Goal: Task Accomplishment & Management: Use online tool/utility

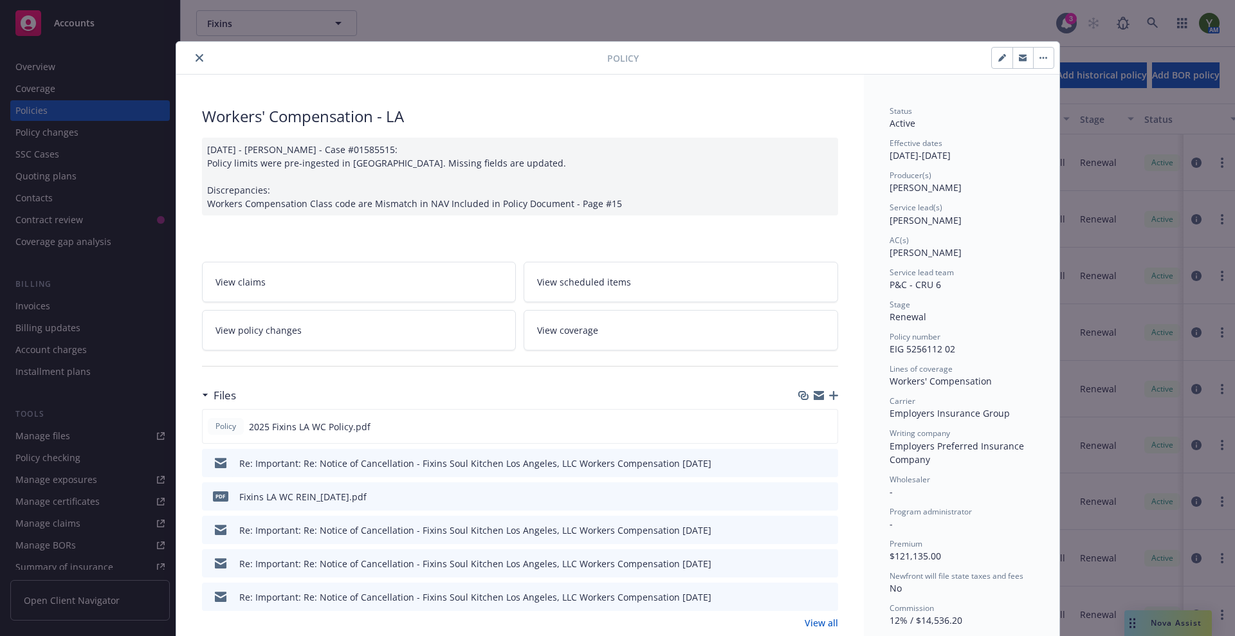
click at [198, 65] on div at bounding box center [394, 57] width 426 height 15
click at [192, 51] on button "close" at bounding box center [199, 57] width 15 height 15
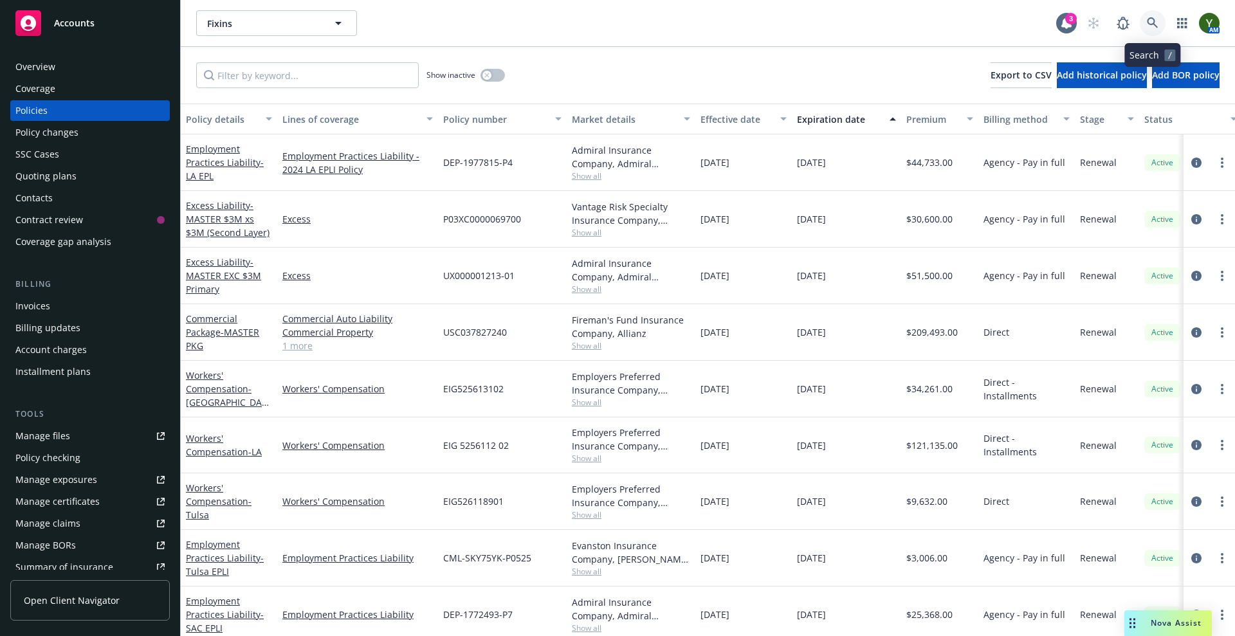
click at [1148, 22] on icon at bounding box center [1152, 22] width 11 height 11
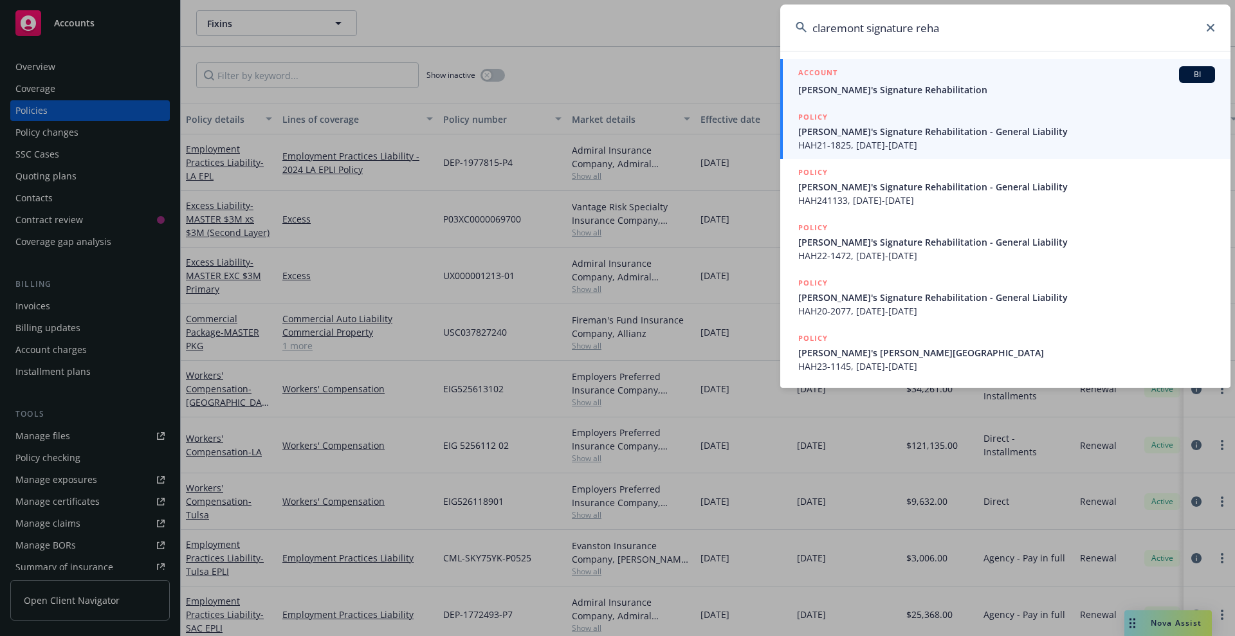
type input "claremont signature reha"
click at [917, 96] on link "ACCOUNT BI Claremont's Signature Rehabilitation" at bounding box center [1005, 81] width 450 height 44
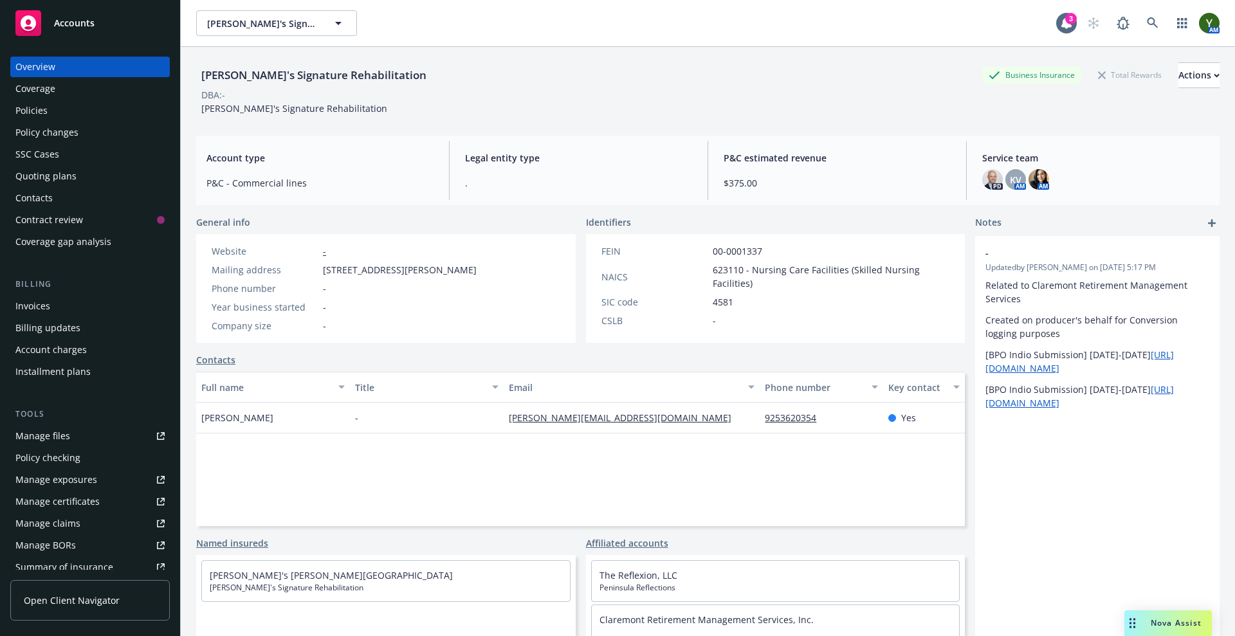
click at [42, 109] on div "Policies" at bounding box center [31, 110] width 32 height 21
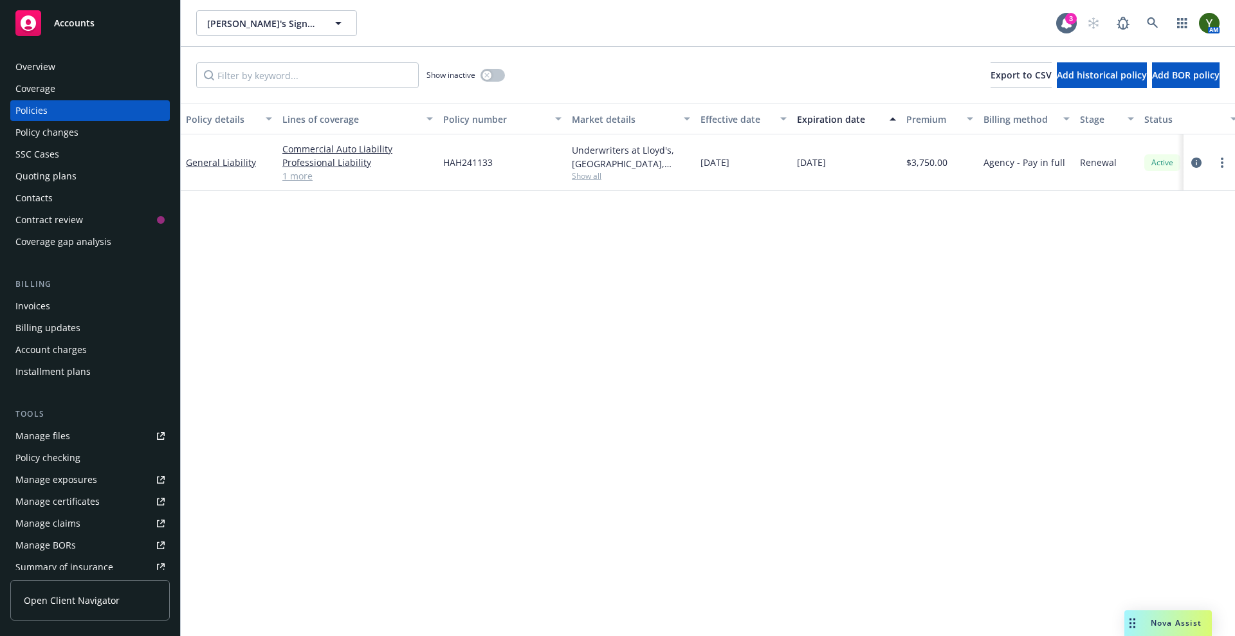
click at [299, 176] on link "1 more" at bounding box center [357, 176] width 151 height 14
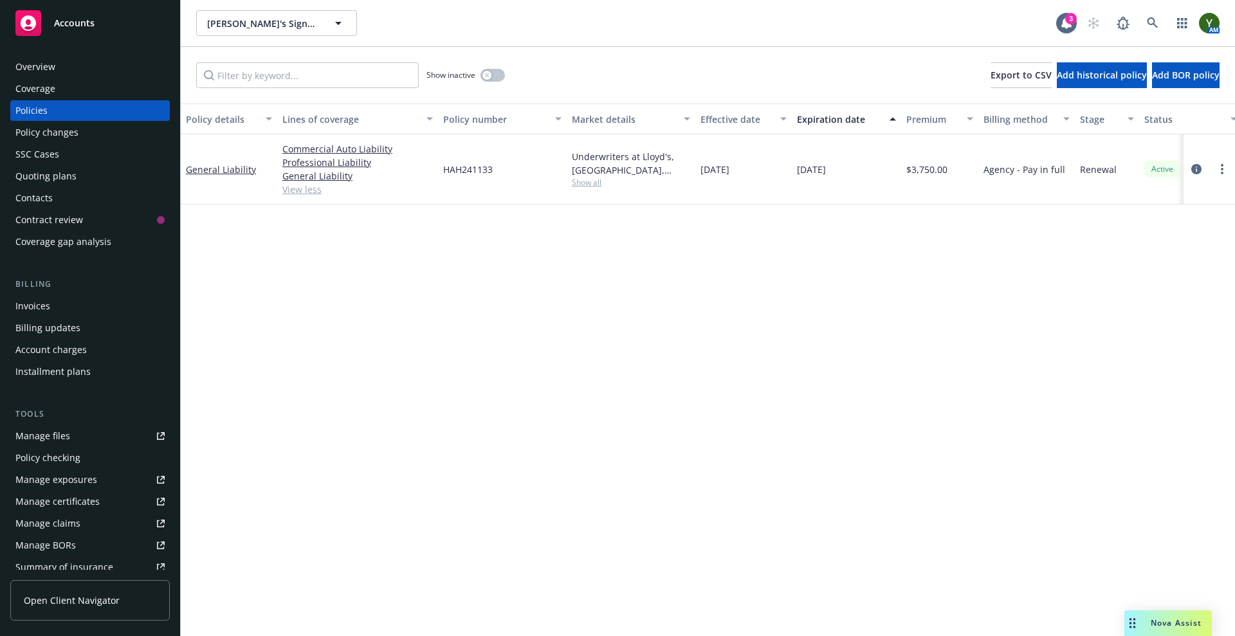
click at [93, 166] on div "Quoting plans" at bounding box center [89, 176] width 149 height 21
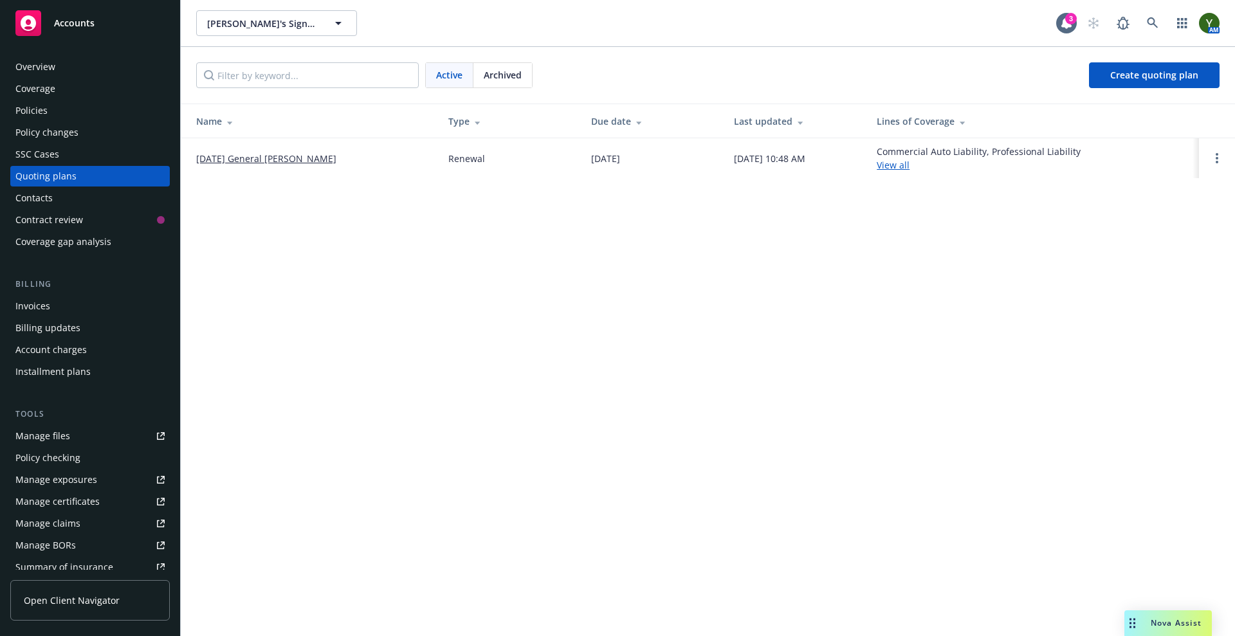
click at [307, 155] on link "[DATE] General [PERSON_NAME]" at bounding box center [266, 159] width 140 height 14
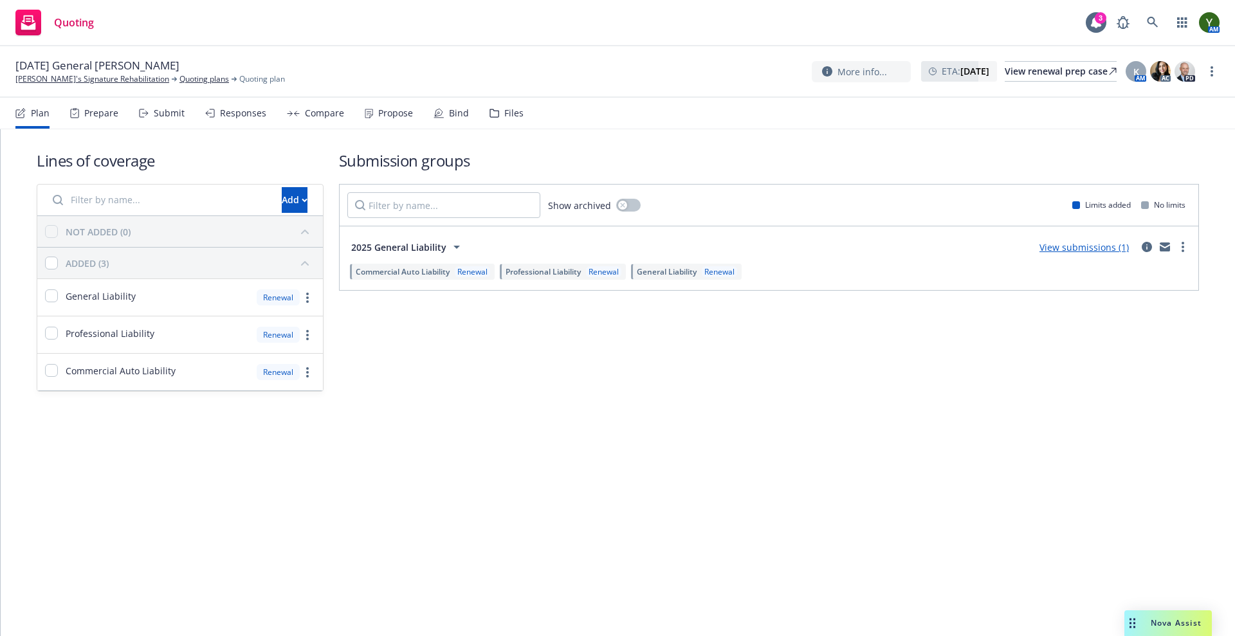
click at [512, 102] on div "Files" at bounding box center [507, 113] width 34 height 31
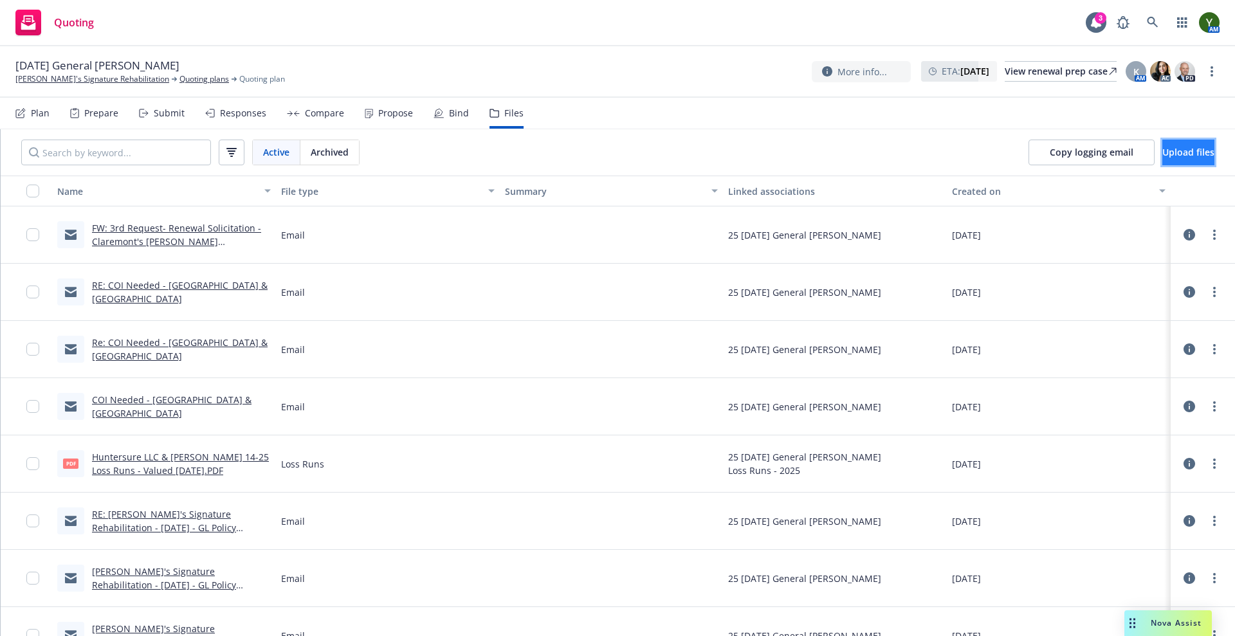
click at [1163, 156] on button "Upload files" at bounding box center [1189, 153] width 52 height 26
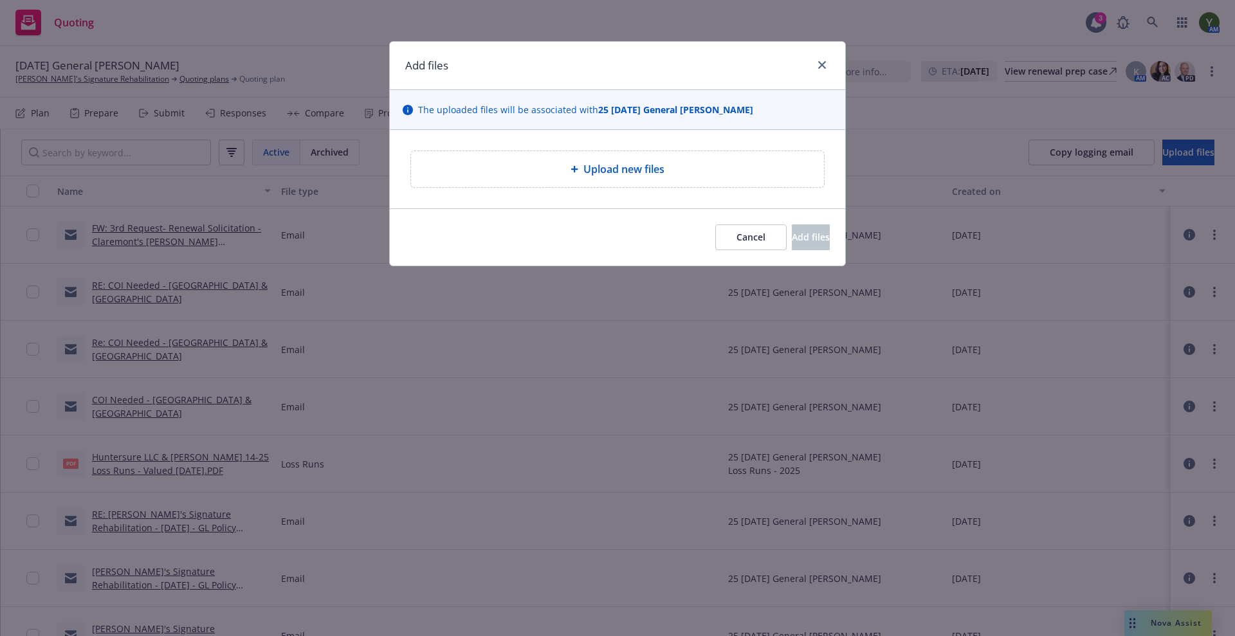
click at [628, 169] on span "Upload new files" at bounding box center [624, 168] width 81 height 15
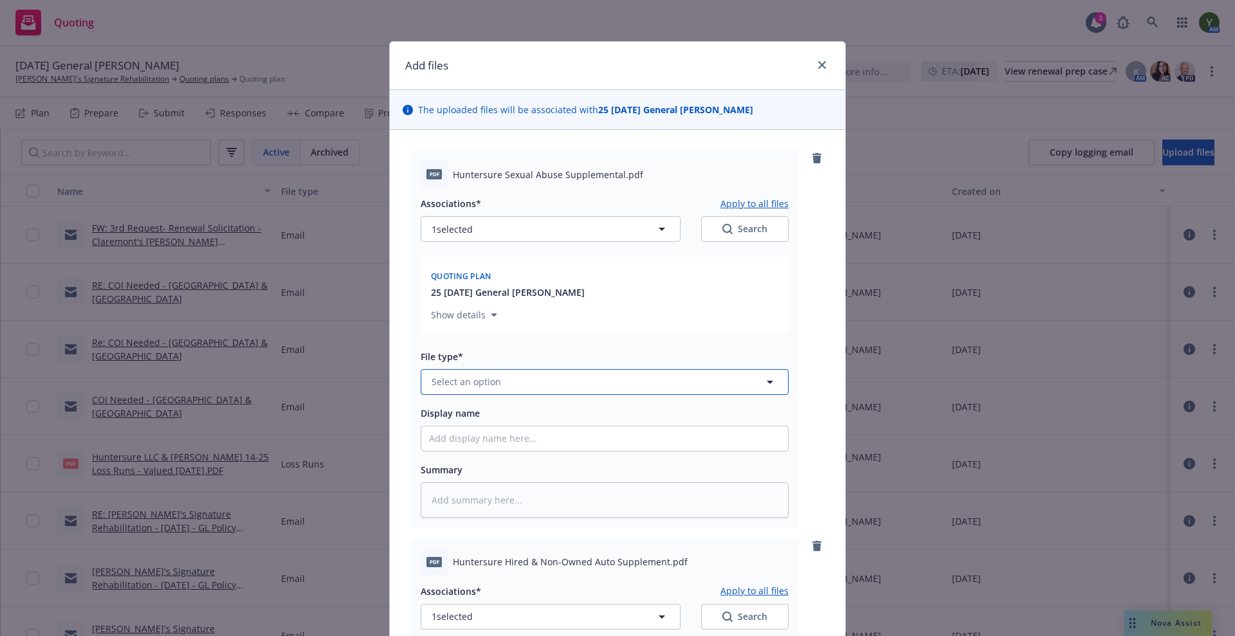
click at [512, 386] on button "Select an option" at bounding box center [605, 382] width 368 height 26
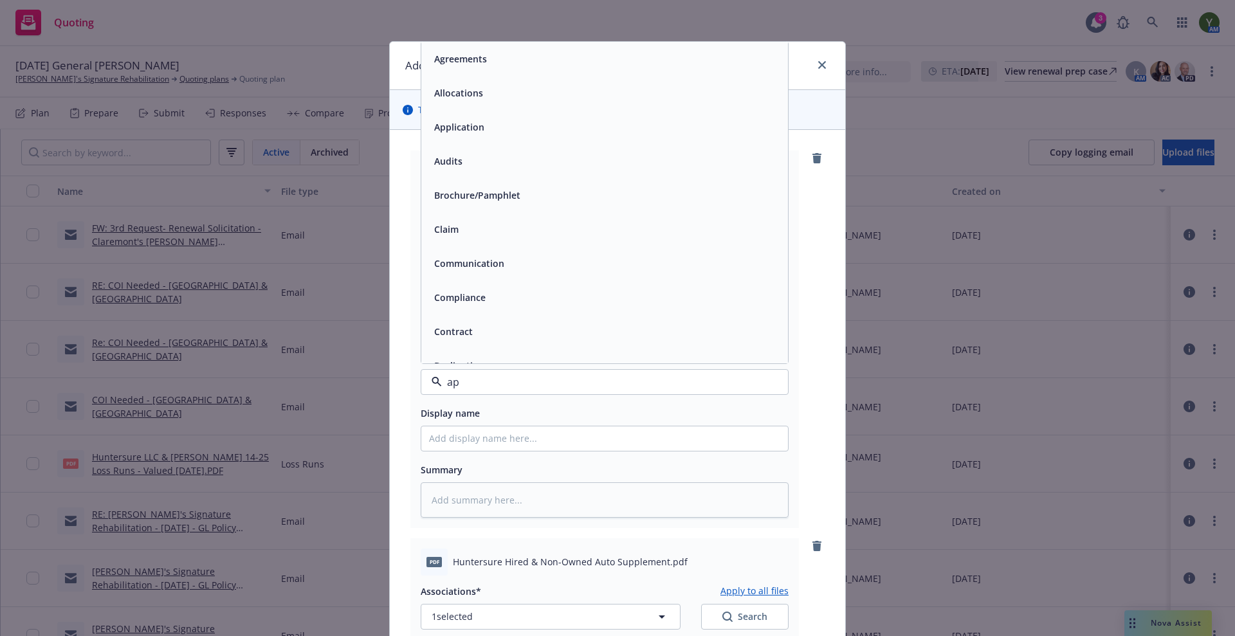
type input "app"
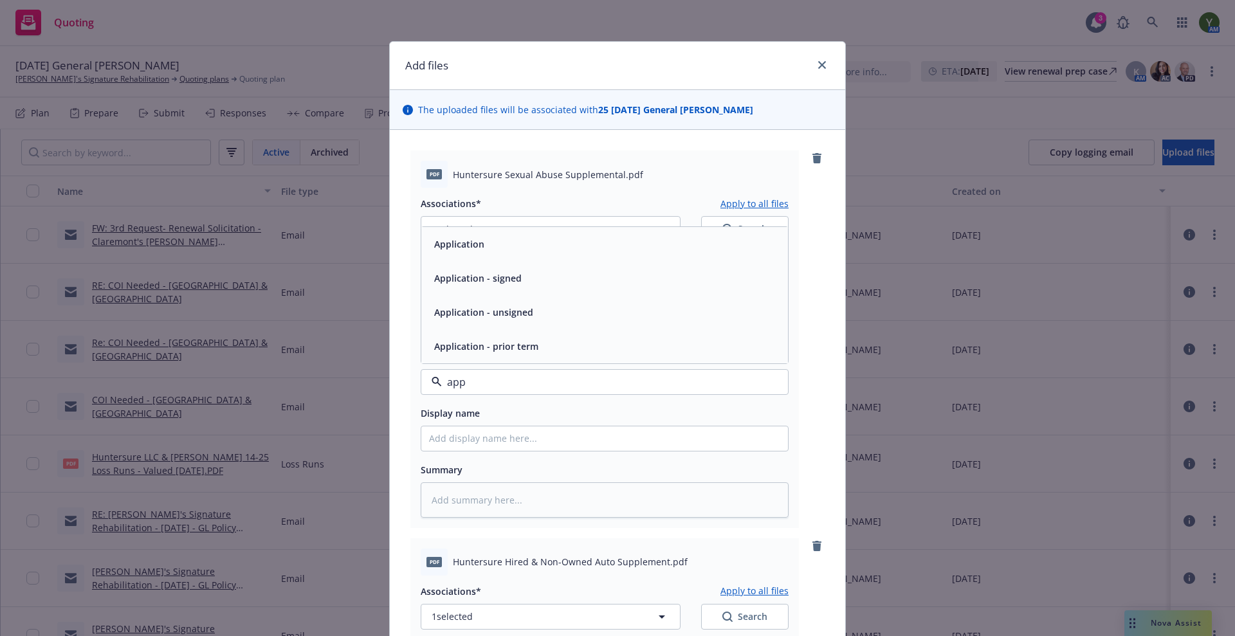
click at [515, 284] on div "Application - signed" at bounding box center [476, 278] width 95 height 19
type textarea "x"
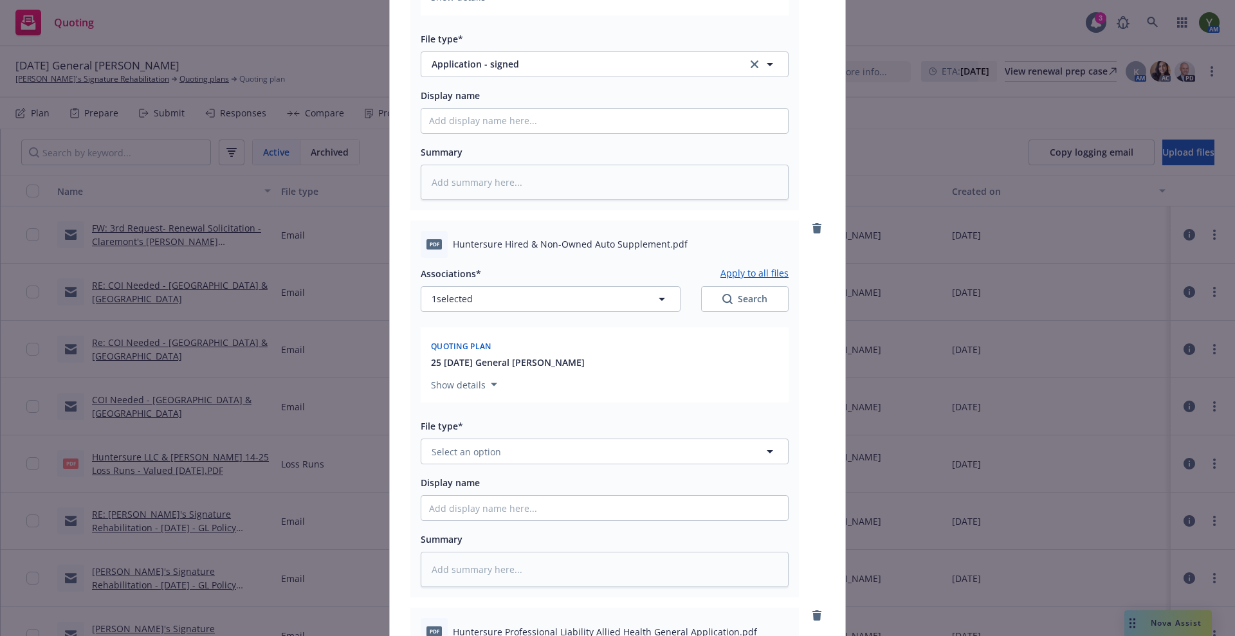
scroll to position [318, 0]
click at [498, 446] on button "Select an option" at bounding box center [605, 451] width 368 height 26
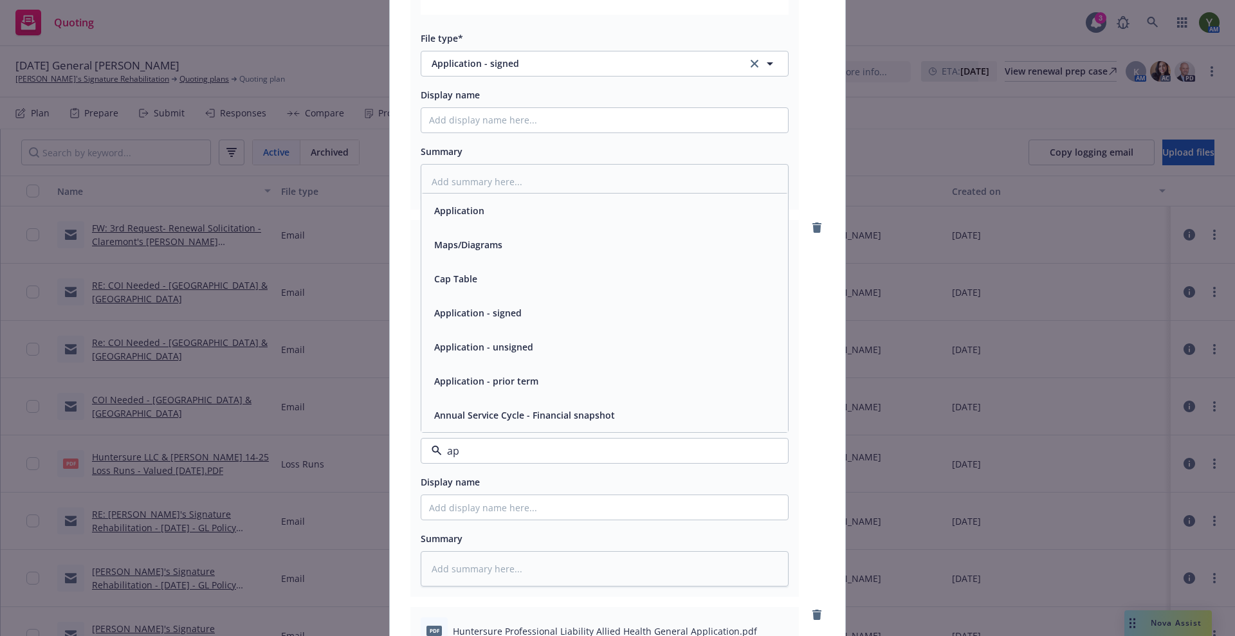
type input "app"
click at [511, 352] on span "Application - signed" at bounding box center [477, 347] width 87 height 14
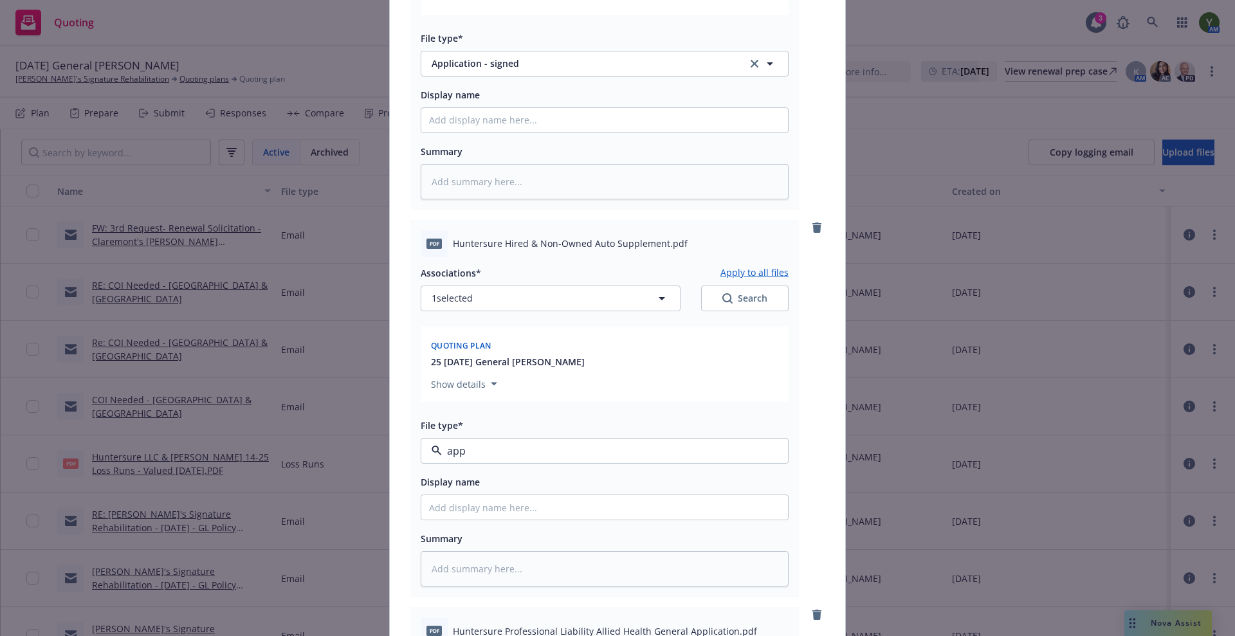
type textarea "x"
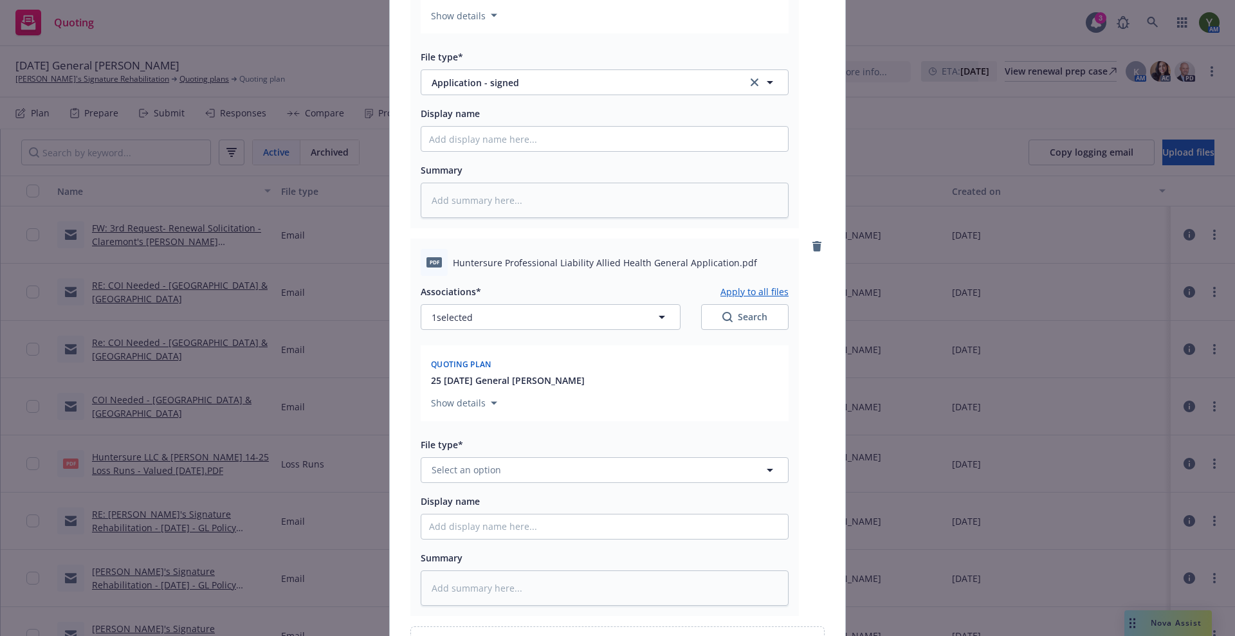
scroll to position [834, 0]
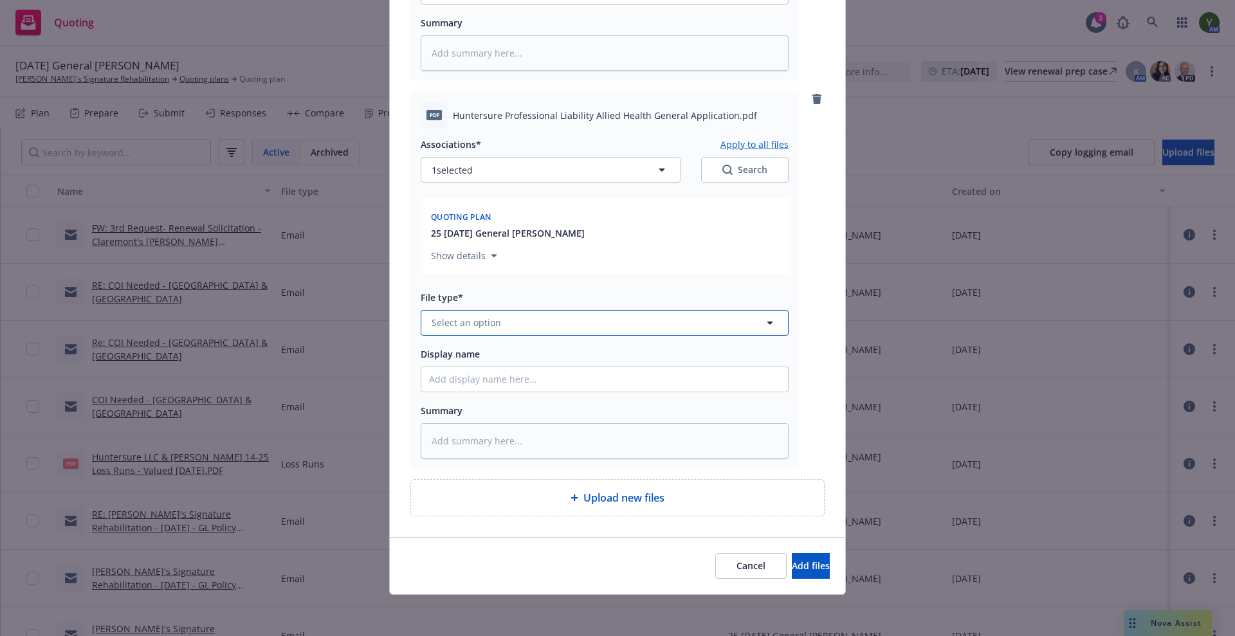
click at [492, 322] on span "Select an option" at bounding box center [466, 323] width 69 height 14
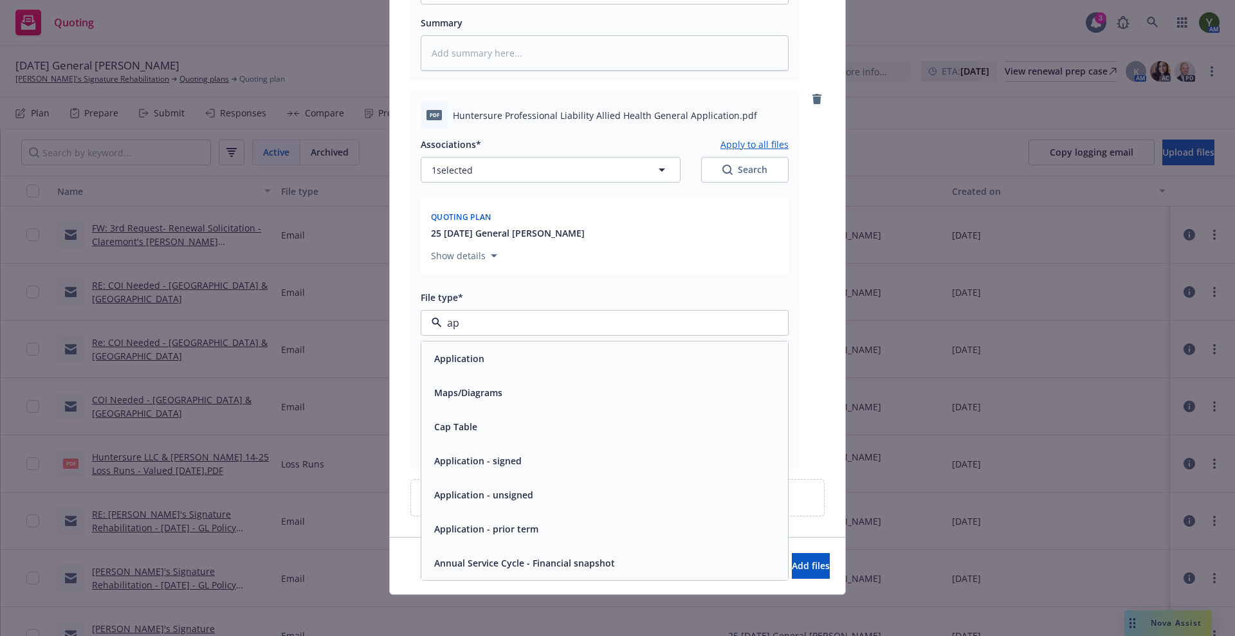
type input "app"
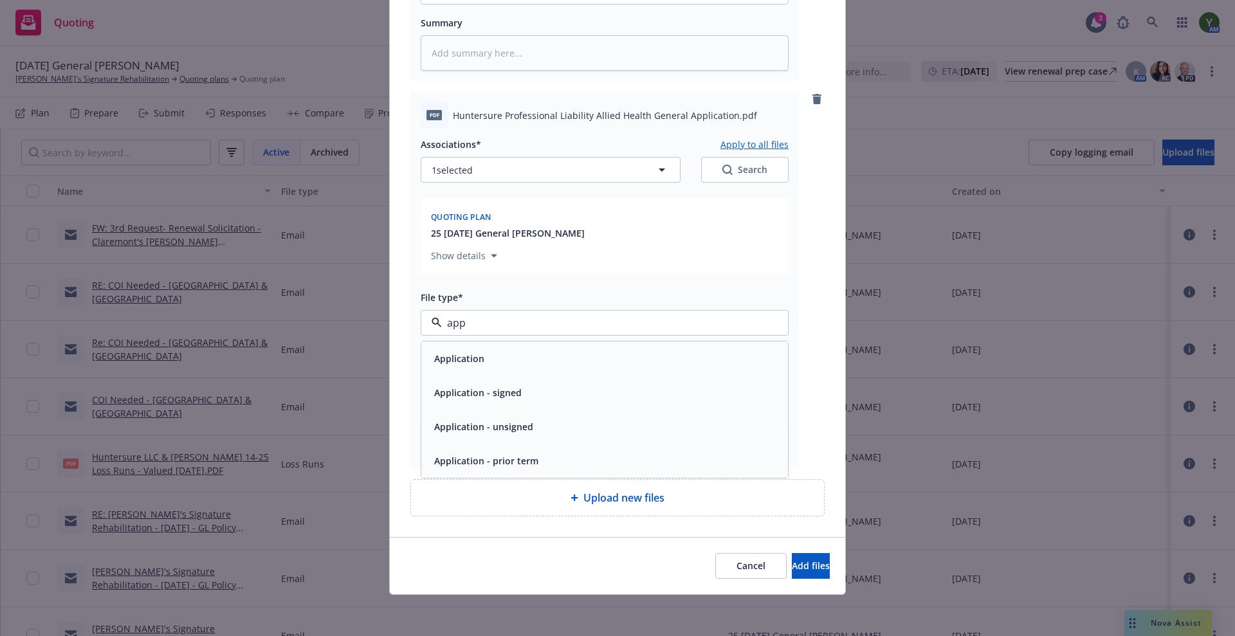
click at [488, 388] on span "Application - signed" at bounding box center [477, 393] width 87 height 14
click at [792, 570] on span "Add files" at bounding box center [811, 566] width 38 height 12
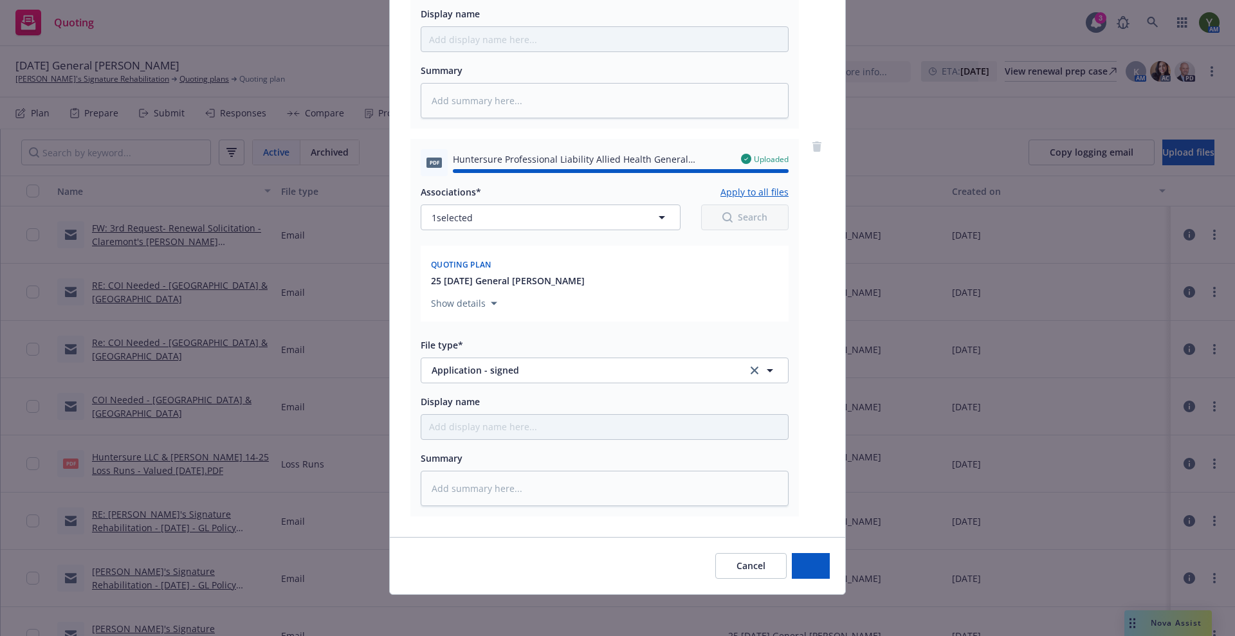
type textarea "x"
